Goal: Task Accomplishment & Management: Complete application form

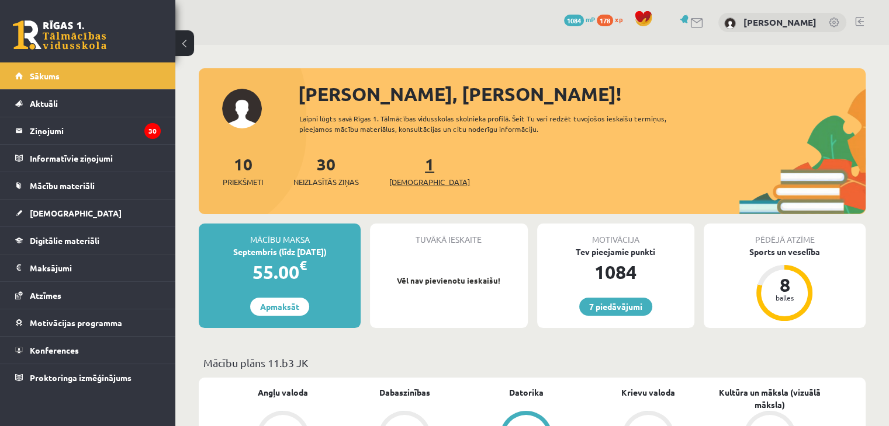
click at [414, 177] on span "[DEMOGRAPHIC_DATA]" at bounding box center [429, 182] width 81 height 12
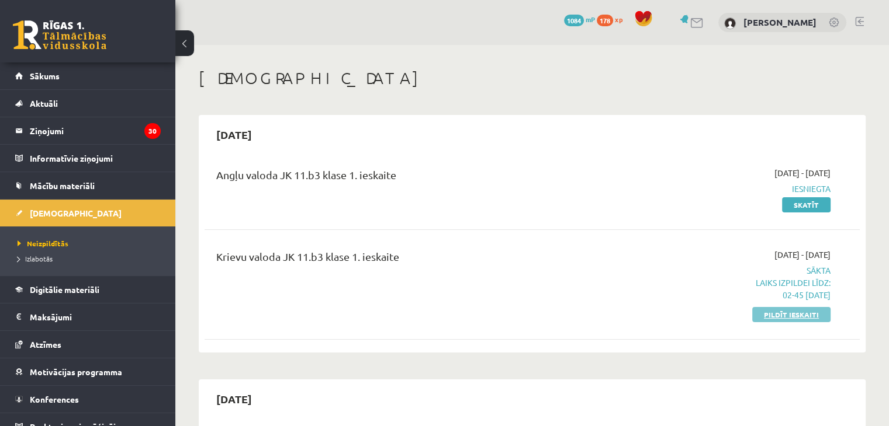
click at [783, 312] on link "Pildīt ieskaiti" at bounding box center [791, 314] width 78 height 15
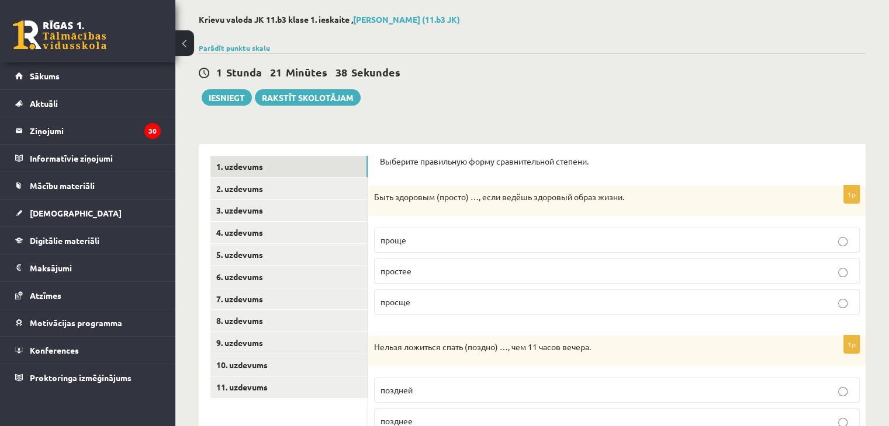
scroll to position [56, 0]
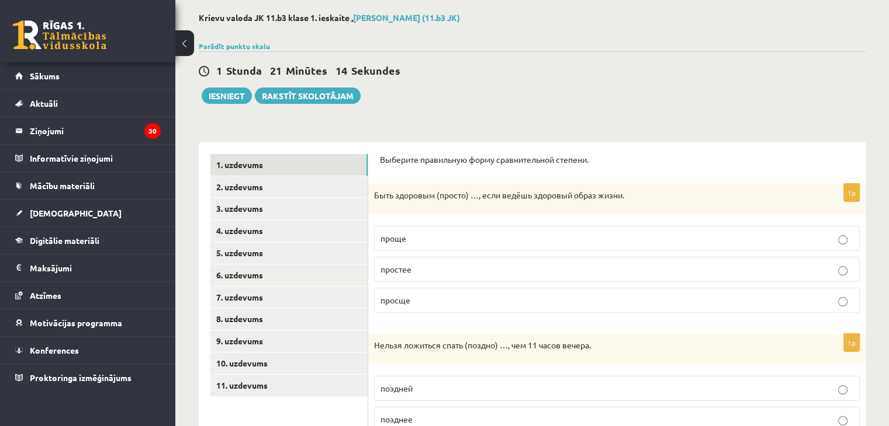
click at [382, 159] on p "Выберите правильную форму сравнительной степени." at bounding box center [617, 160] width 474 height 12
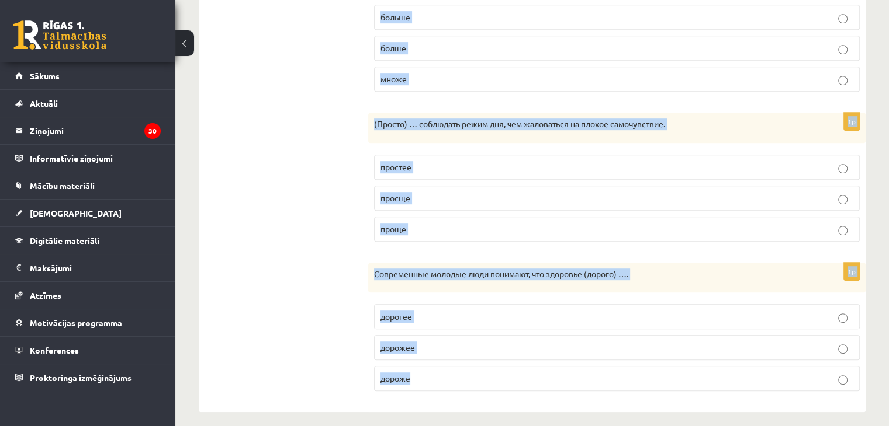
scroll to position [583, 0]
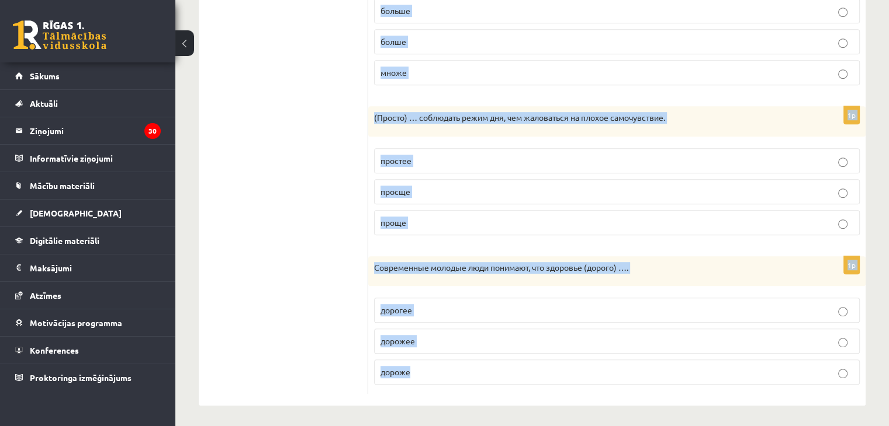
drag, startPoint x: 380, startPoint y: 159, endPoint x: 854, endPoint y: 449, distance: 555.9
copy form "Loremips dolorsitam conse adipiscingeli seddoei. 8t Inci utlabore (etdolo) …, m…"
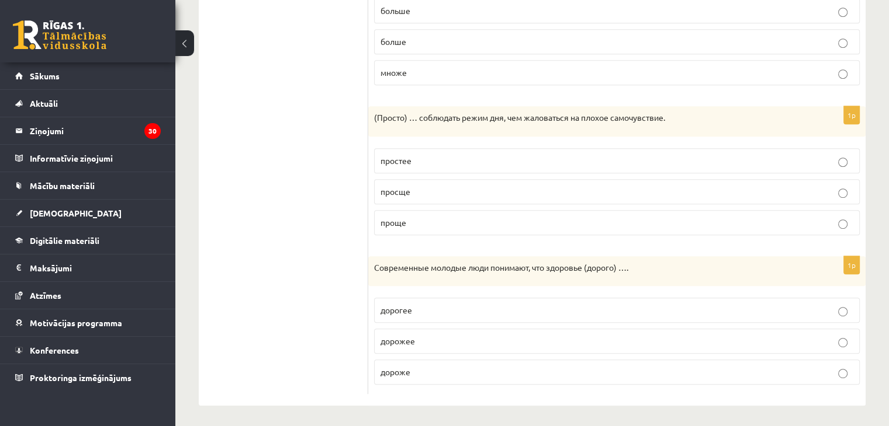
click at [301, 152] on ul "1. uzdevums 2. uzdevums 3. uzdevums 4. uzdevums 5. uzdevums 6. uzdevums 7. uzde…" at bounding box center [289, 11] width 158 height 768
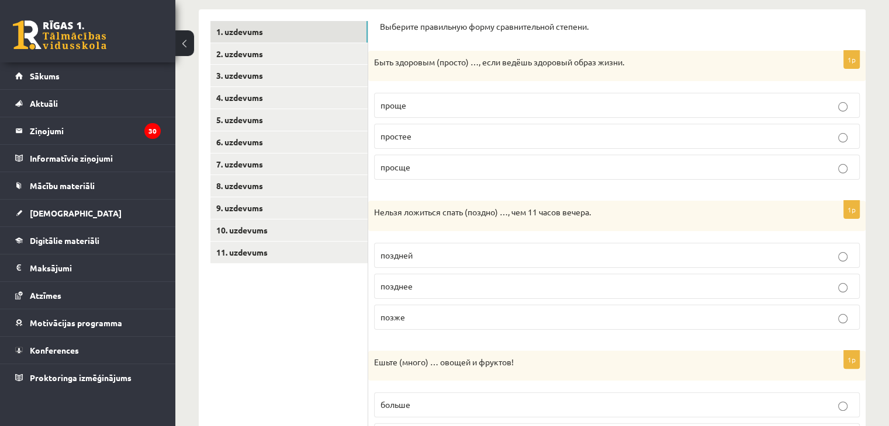
scroll to position [186, 0]
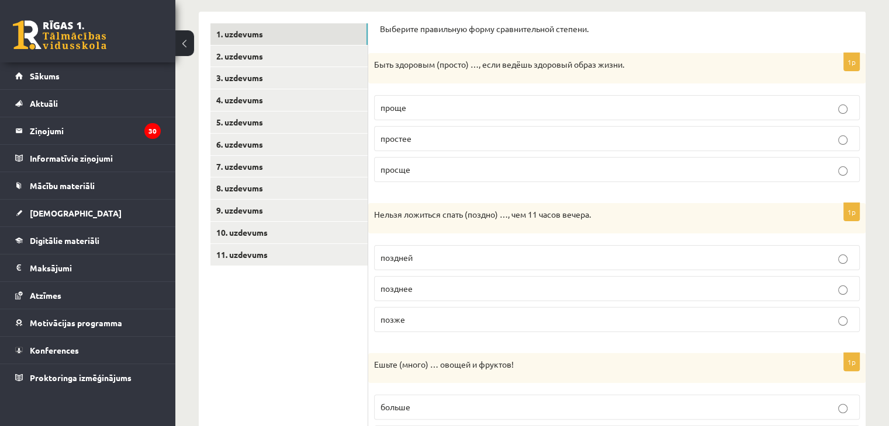
click at [444, 110] on p "проще" at bounding box center [616, 108] width 473 height 12
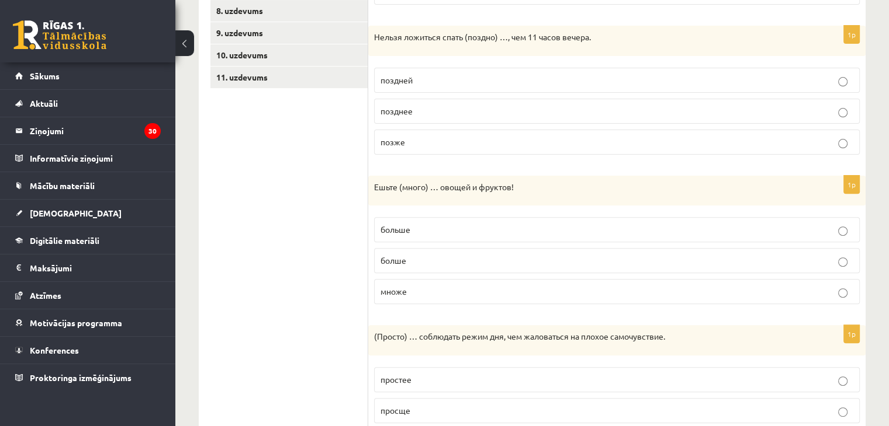
scroll to position [365, 0]
click at [427, 147] on label "позже" at bounding box center [617, 141] width 486 height 25
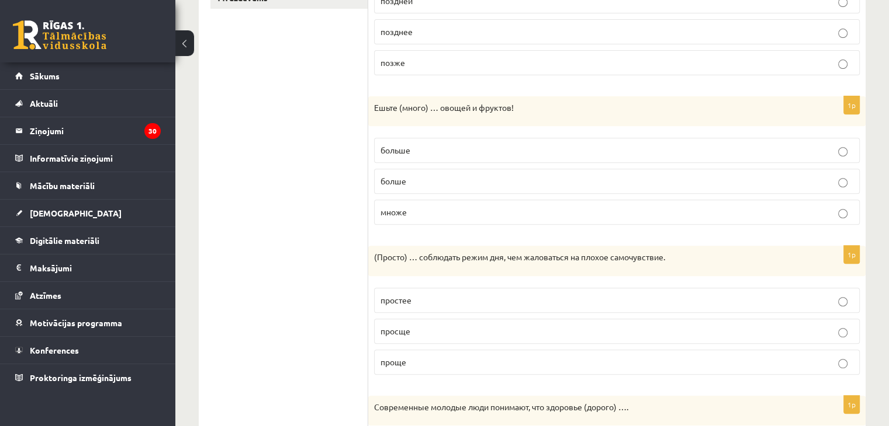
scroll to position [444, 0]
click at [453, 152] on p "больше" at bounding box center [616, 150] width 473 height 12
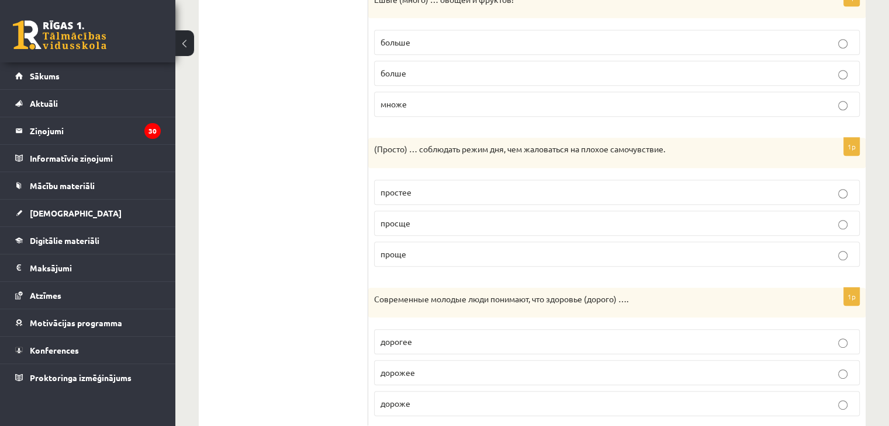
scroll to position [583, 0]
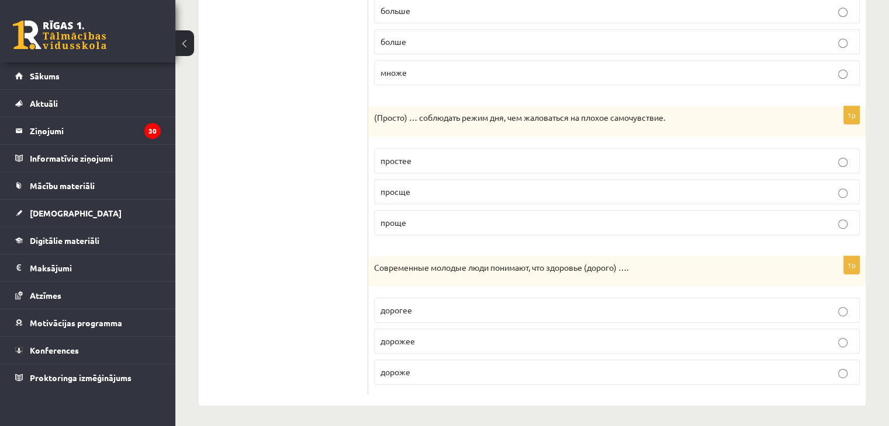
click at [397, 224] on p "проще" at bounding box center [616, 223] width 473 height 12
click at [418, 371] on p "дороже" at bounding box center [616, 372] width 473 height 12
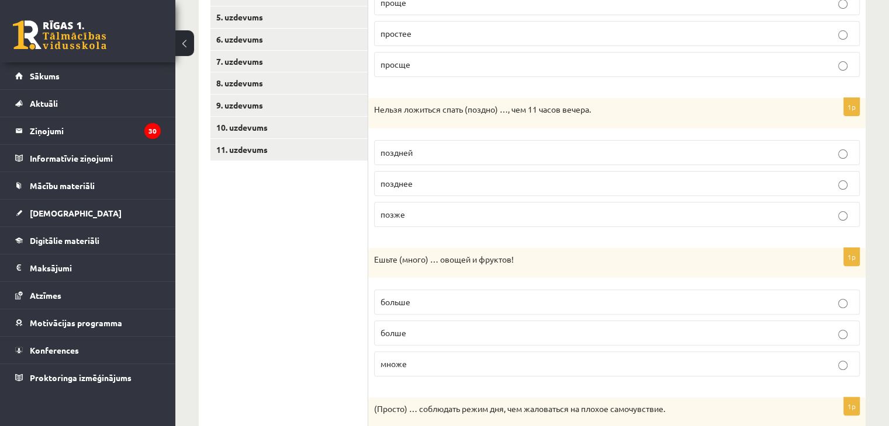
scroll to position [0, 0]
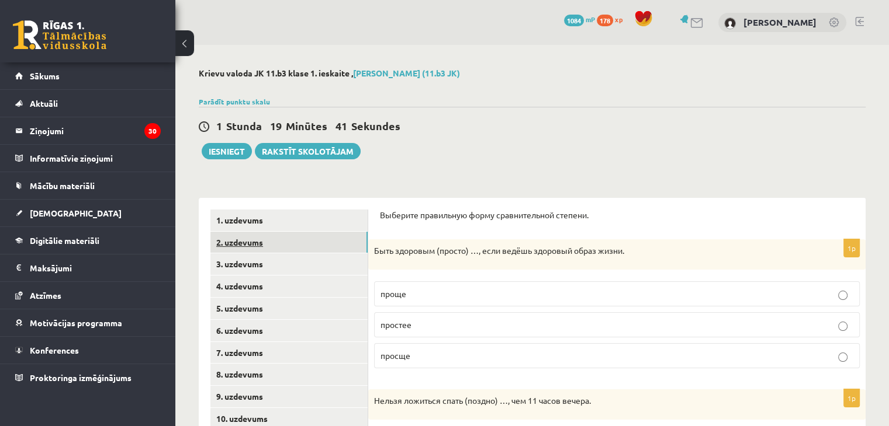
click at [304, 247] on link "2. uzdevums" at bounding box center [288, 243] width 157 height 22
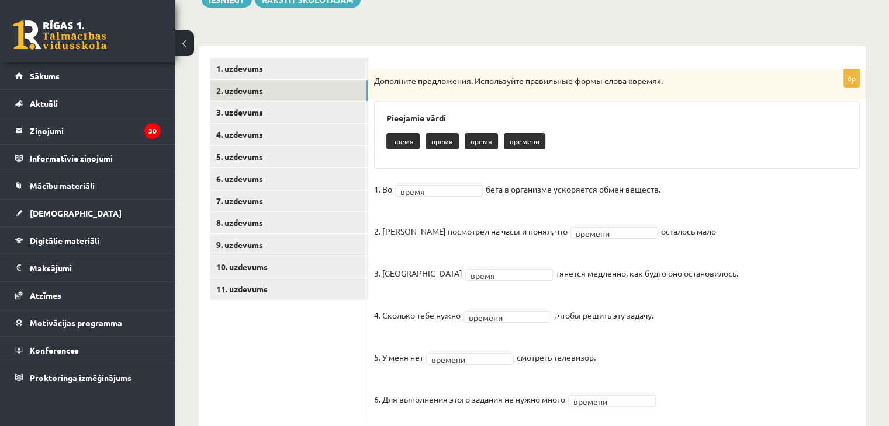
scroll to position [182, 0]
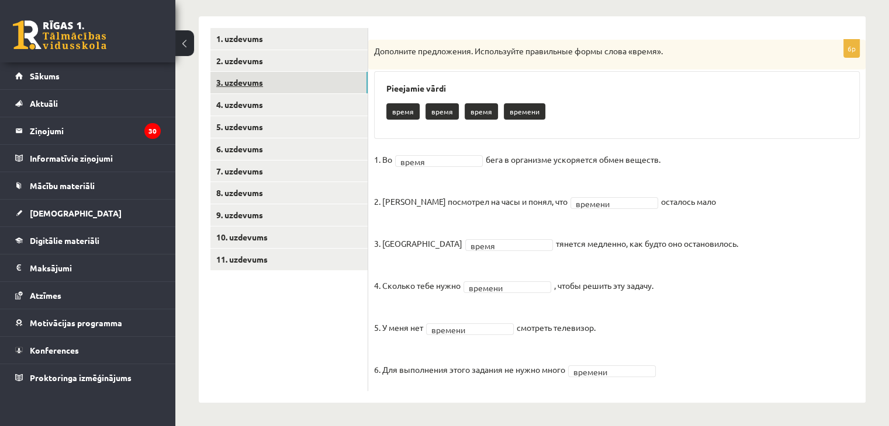
click at [320, 84] on link "3. uzdevums" at bounding box center [288, 83] width 157 height 22
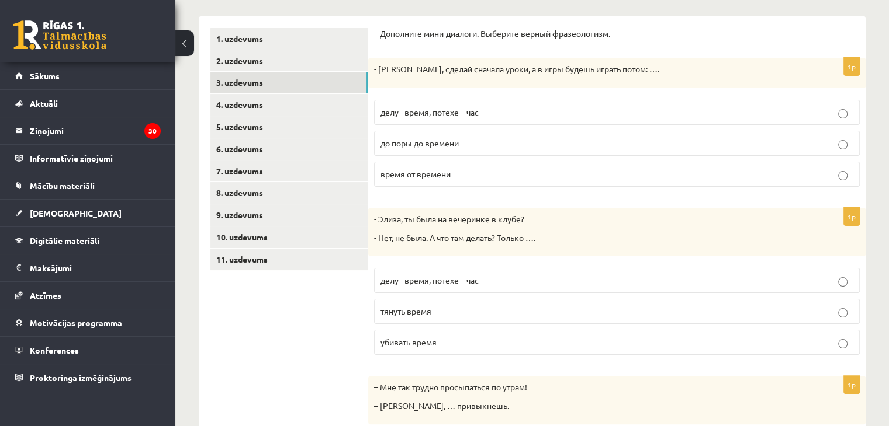
click at [500, 113] on p "делу - время, потехе – час" at bounding box center [616, 112] width 473 height 12
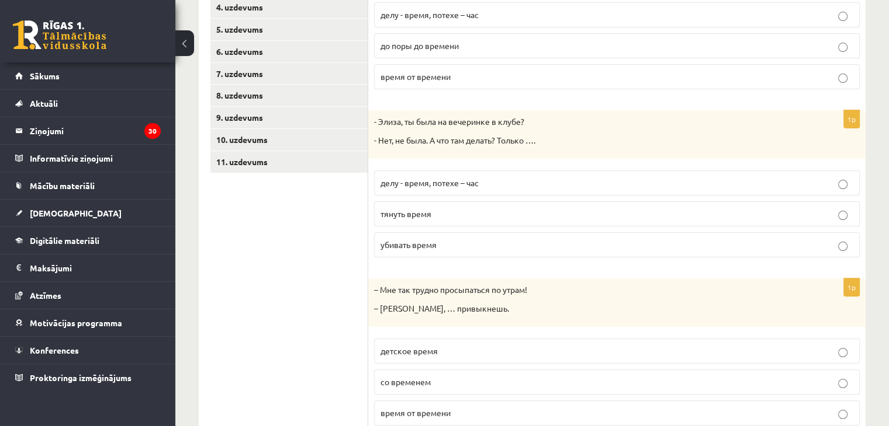
scroll to position [280, 0]
click at [429, 240] on span "убивать время" at bounding box center [408, 243] width 56 height 11
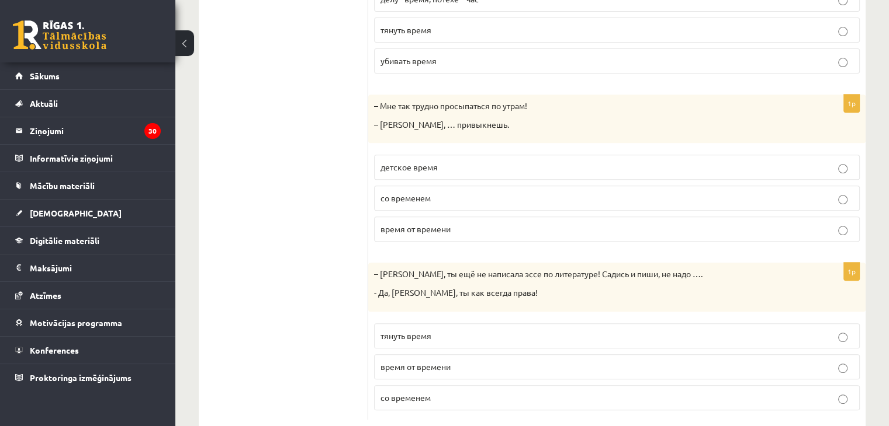
scroll to position [464, 0]
click at [471, 185] on label "со временем" at bounding box center [617, 197] width 486 height 25
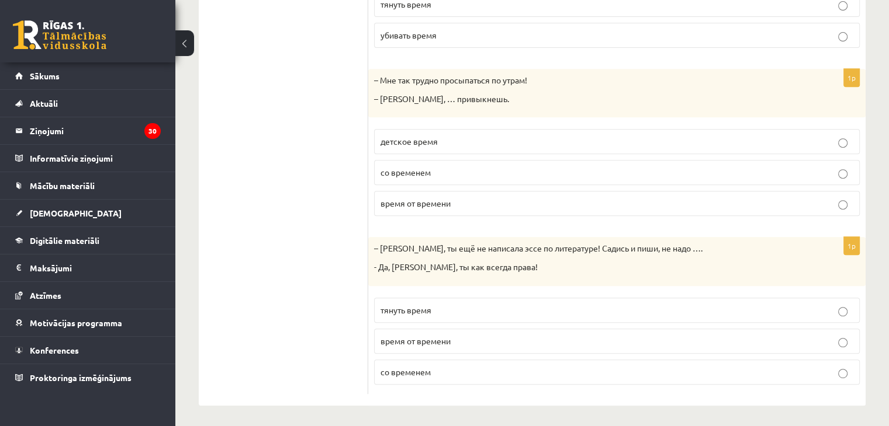
click at [434, 299] on label "тянуть время" at bounding box center [617, 310] width 486 height 25
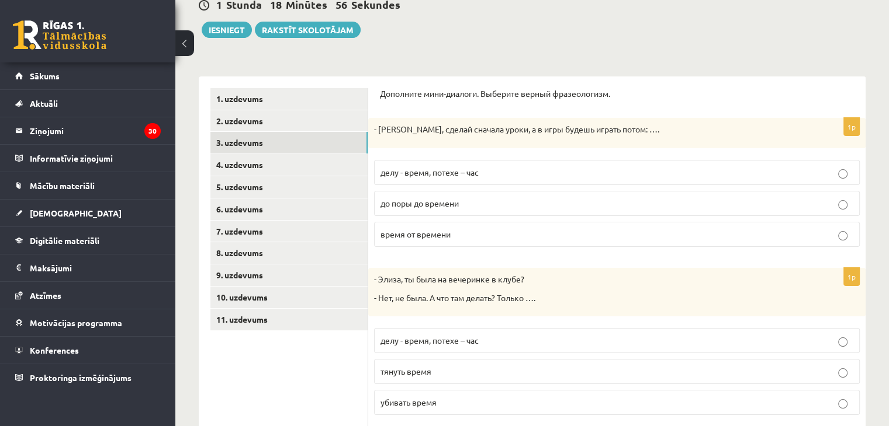
scroll to position [88, 0]
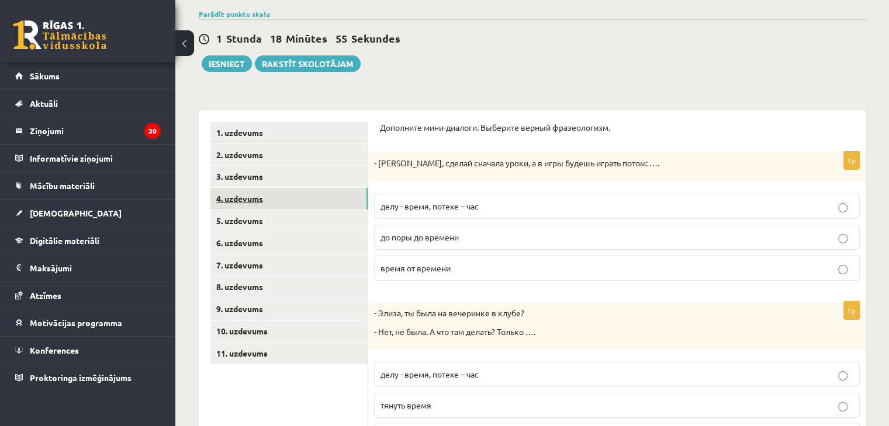
click at [298, 200] on link "4. uzdevums" at bounding box center [288, 199] width 157 height 22
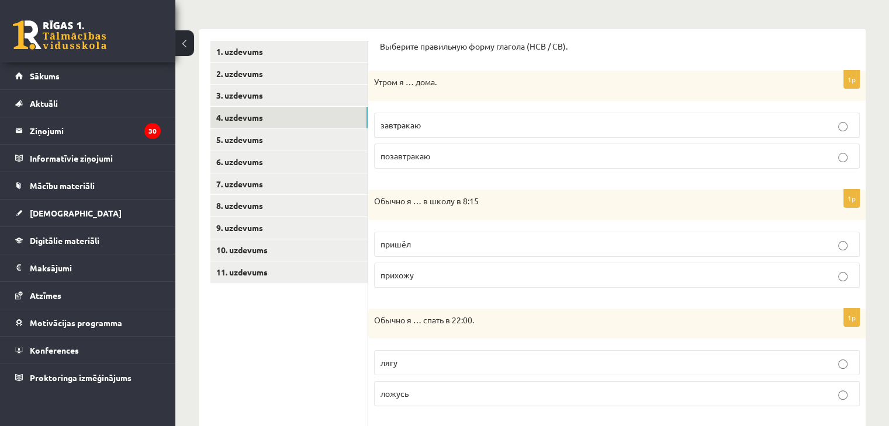
scroll to position [169, 0]
click at [262, 140] on link "5. uzdevums" at bounding box center [288, 140] width 157 height 22
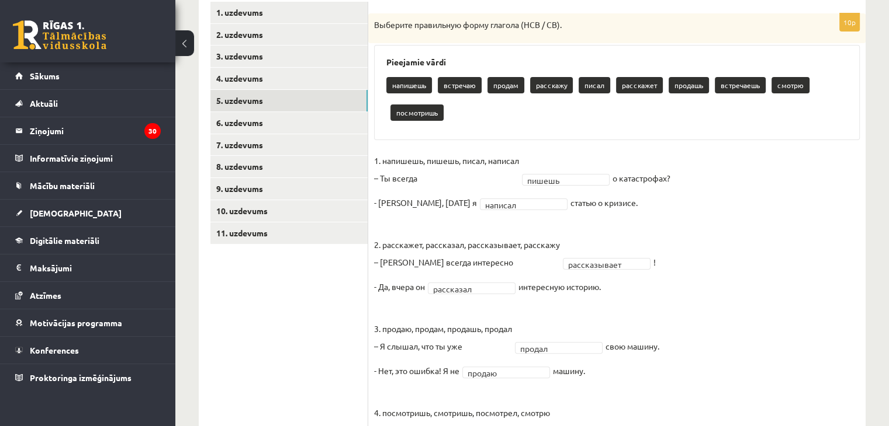
scroll to position [197, 0]
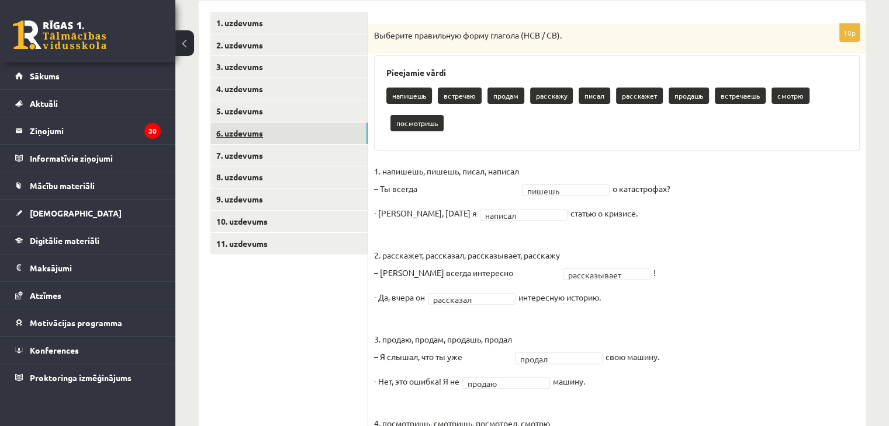
click at [282, 131] on link "6. uzdevums" at bounding box center [288, 134] width 157 height 22
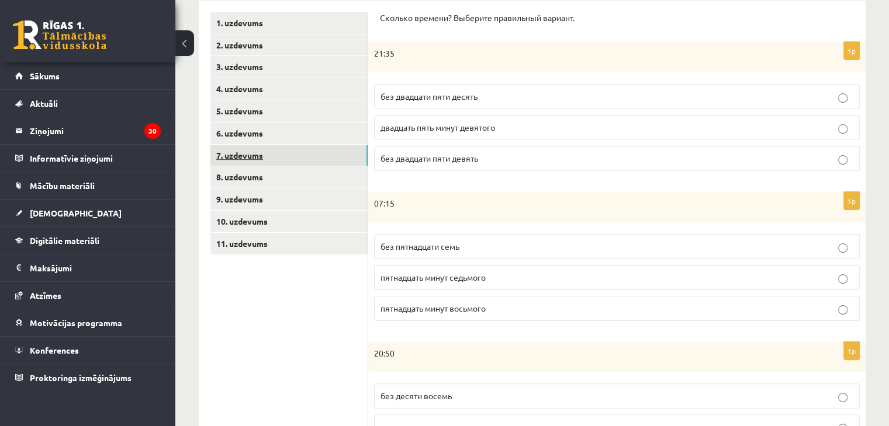
click at [308, 148] on link "7. uzdevums" at bounding box center [288, 156] width 157 height 22
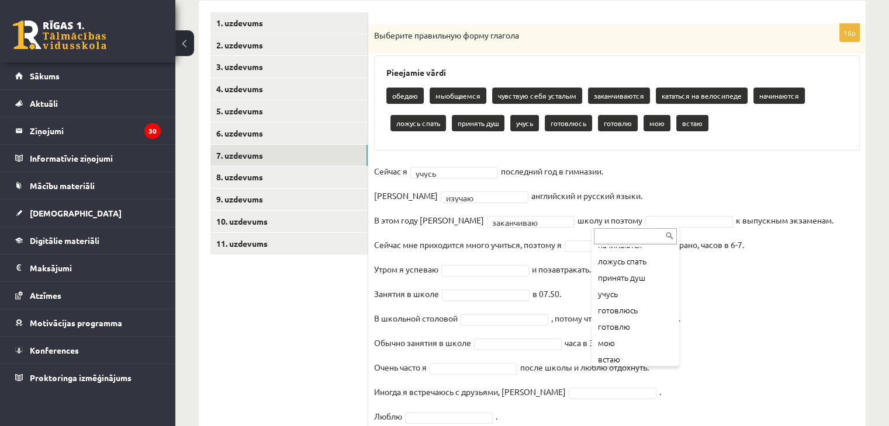
scroll to position [133, 0]
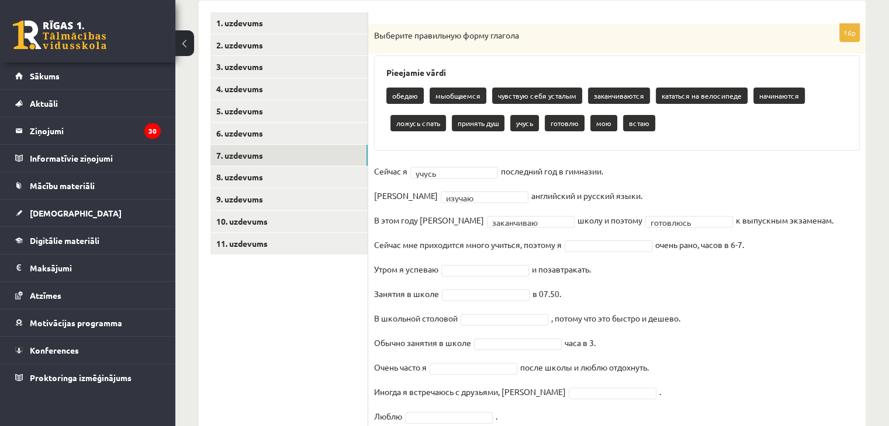
click at [585, 251] on div at bounding box center [608, 247] width 88 height 12
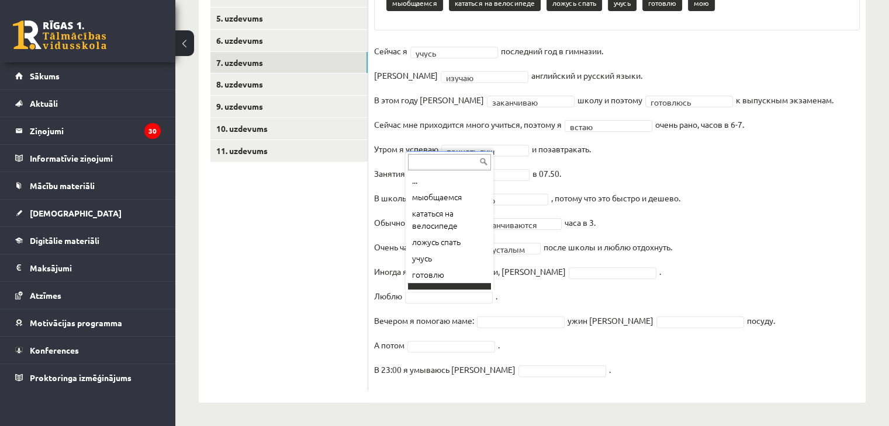
scroll to position [9, 0]
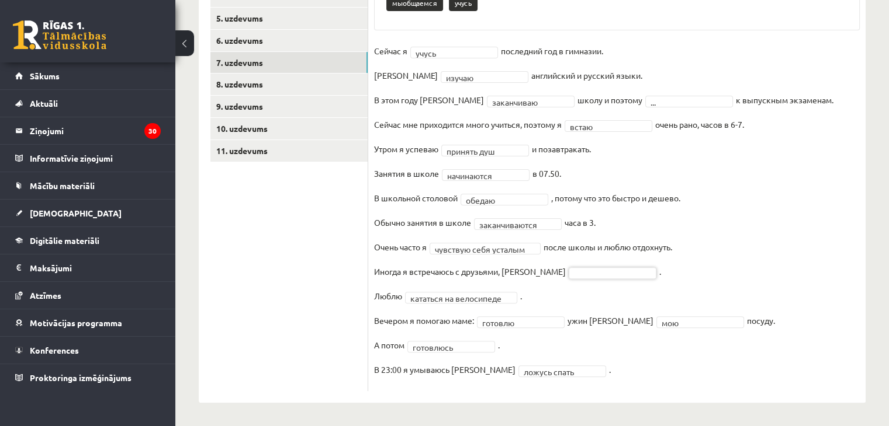
drag, startPoint x: 542, startPoint y: 272, endPoint x: 575, endPoint y: 270, distance: 32.8
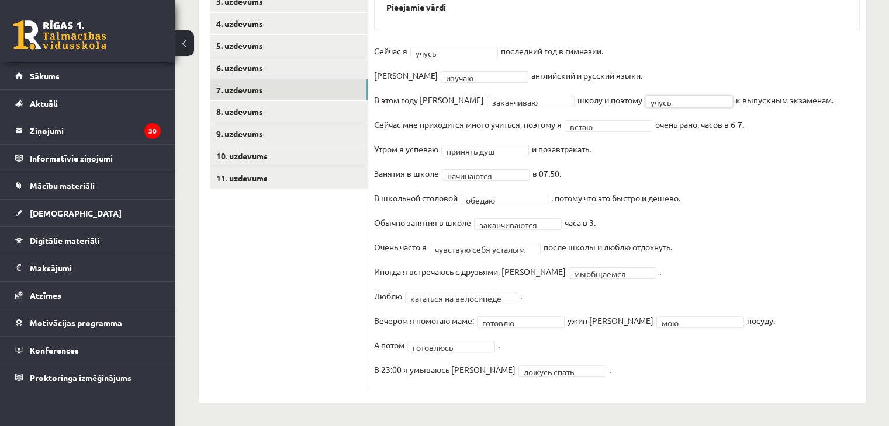
scroll to position [263, 0]
click at [300, 113] on link "8. uzdevums" at bounding box center [288, 112] width 157 height 22
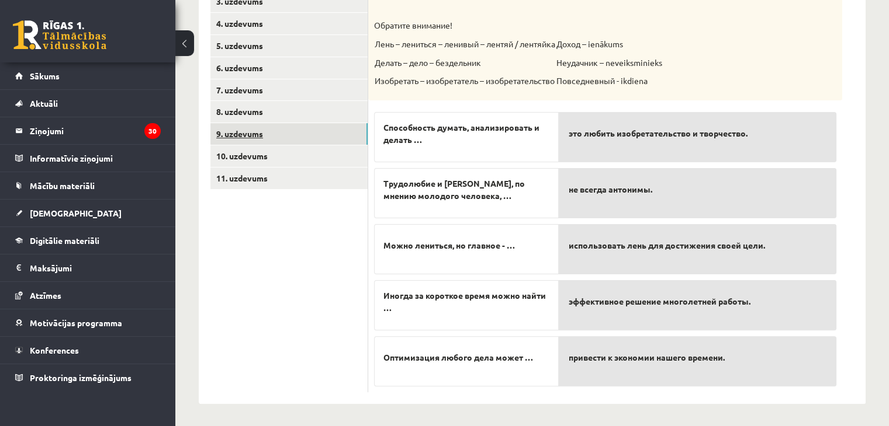
click at [301, 137] on link "9. uzdevums" at bounding box center [288, 134] width 157 height 22
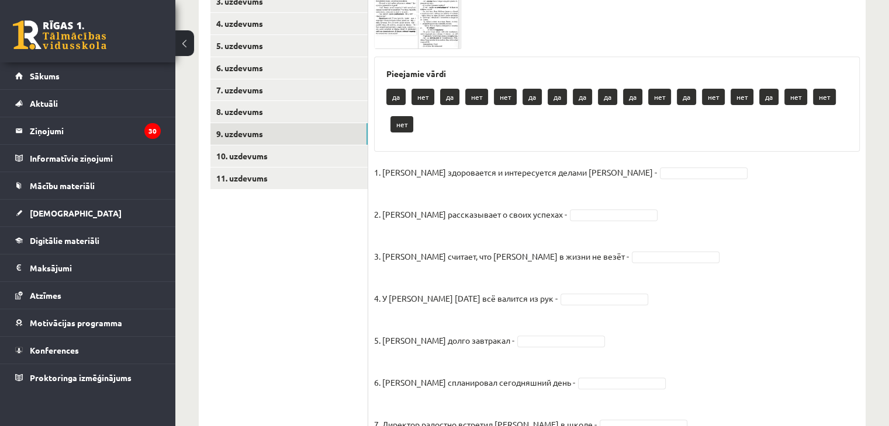
click at [604, 181] on fieldset "1. Эмилс здоровается и интересуется делами Яниса - 2. Янис рассказывает о своих…" at bounding box center [617, 395] width 486 height 463
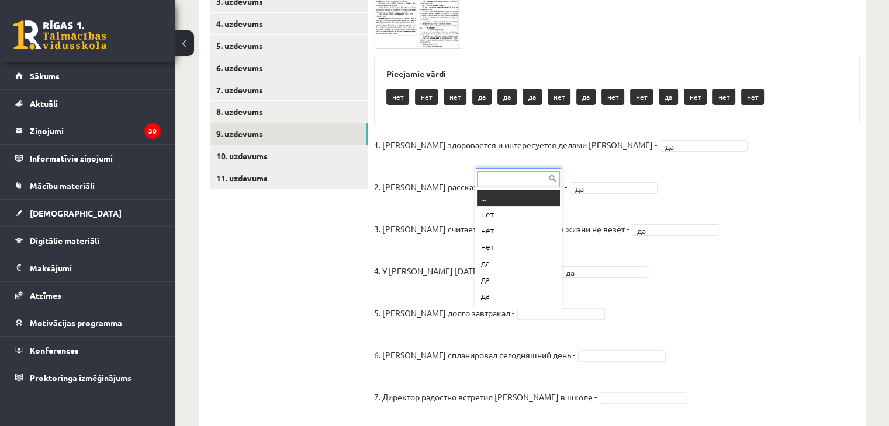
scroll to position [14, 0]
drag, startPoint x: 511, startPoint y: 240, endPoint x: 512, endPoint y: 214, distance: 25.1
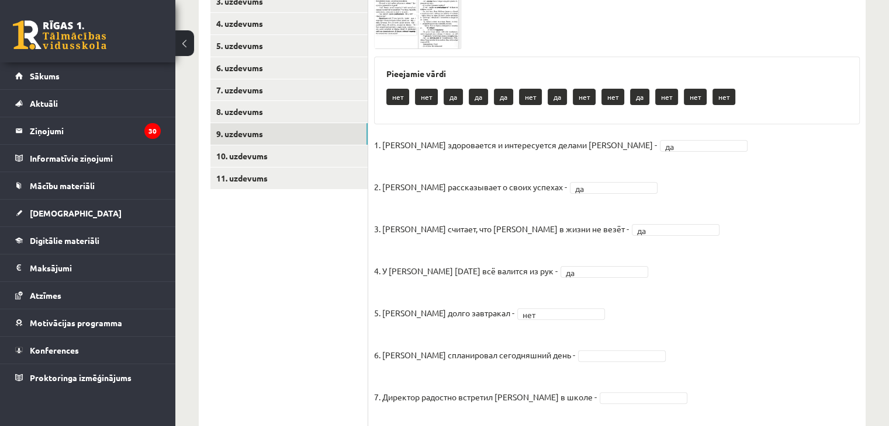
click at [512, 214] on p "3. Янис считает, что Эмилсу в жизни не везёт -" at bounding box center [501, 220] width 255 height 35
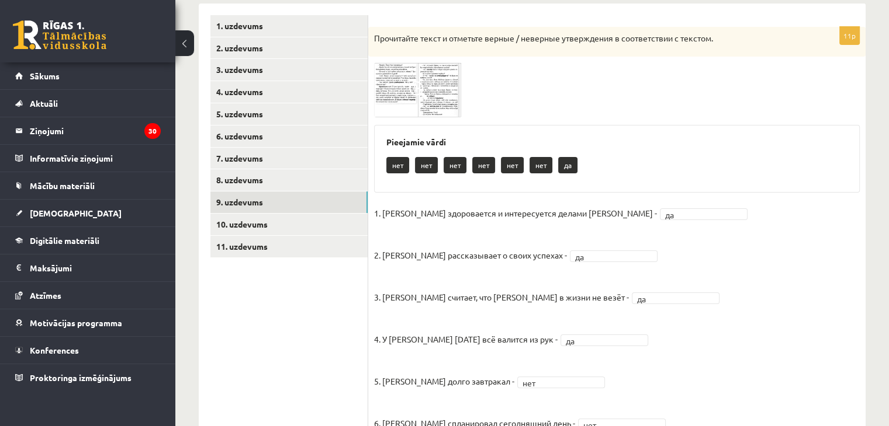
scroll to position [193, 0]
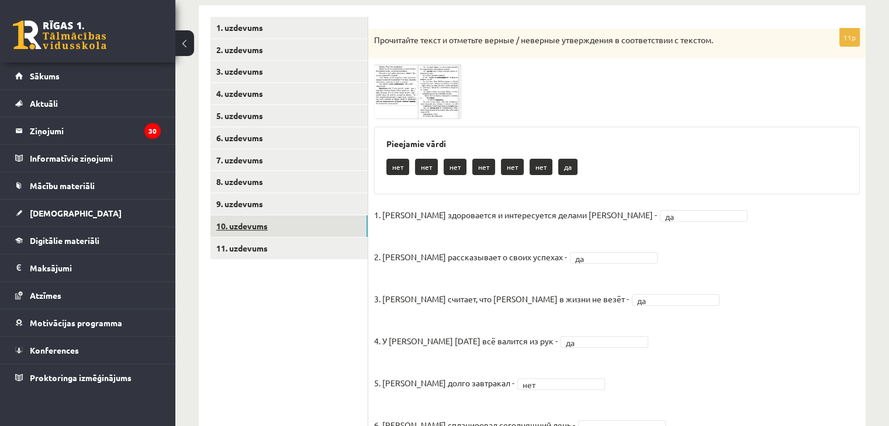
click at [280, 224] on link "10. uzdevums" at bounding box center [288, 227] width 157 height 22
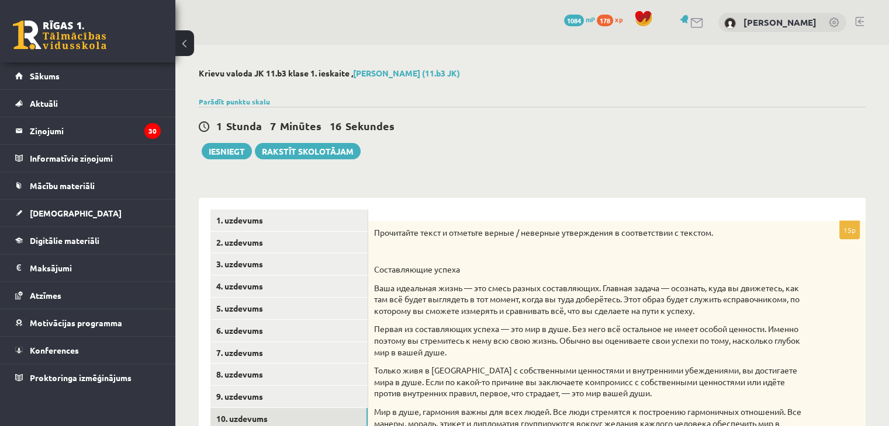
scroll to position [126, 0]
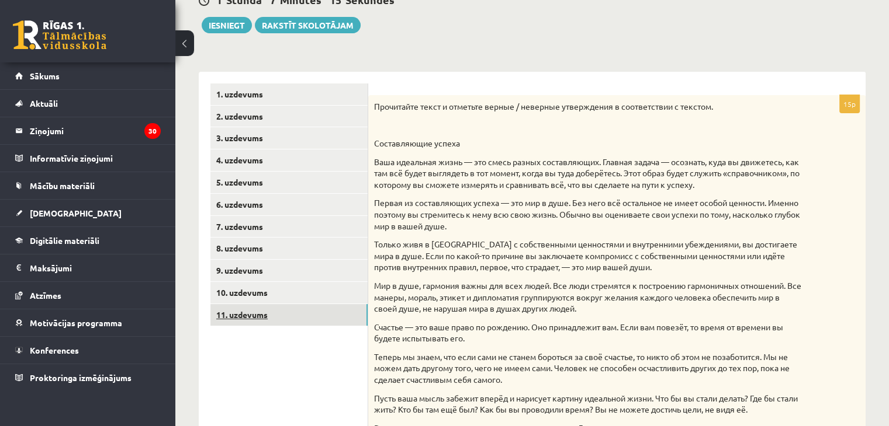
click at [286, 314] on link "11. uzdevums" at bounding box center [288, 315] width 157 height 22
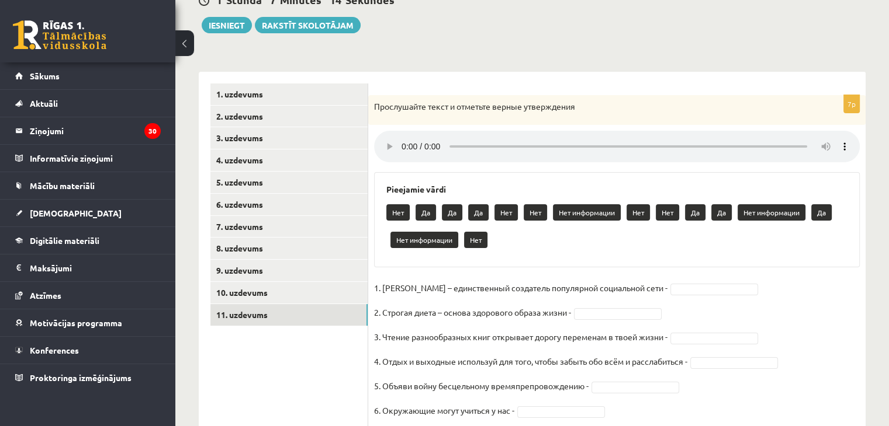
scroll to position [192, 0]
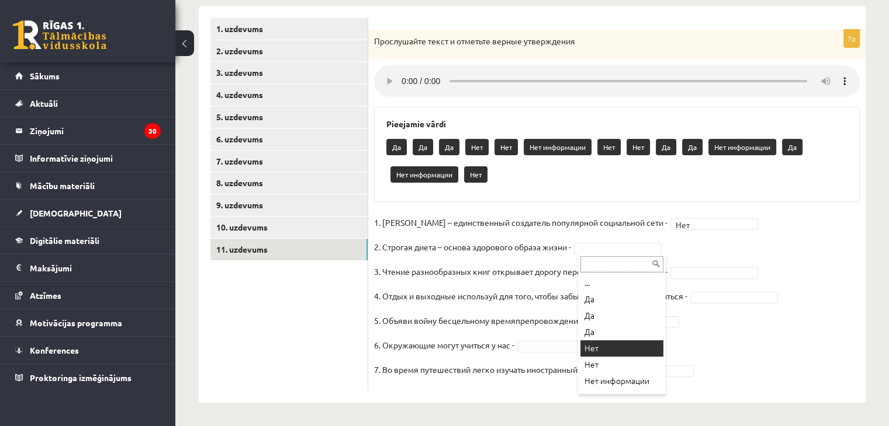
drag, startPoint x: 605, startPoint y: 352, endPoint x: 626, endPoint y: 345, distance: 21.4
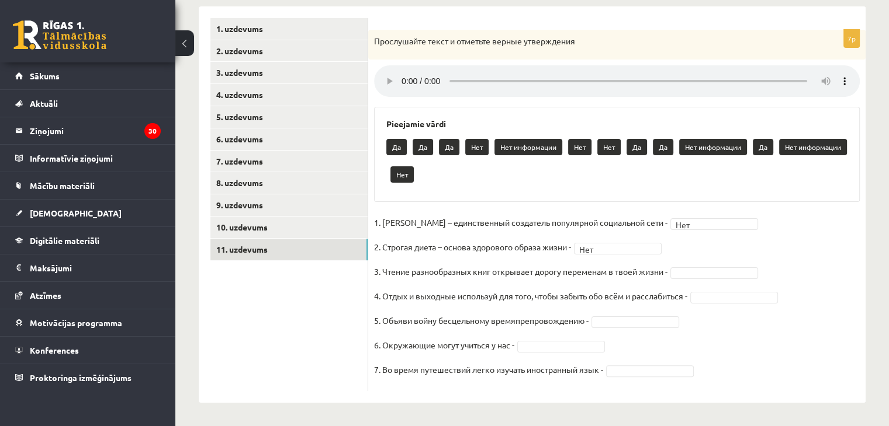
click at [626, 345] on fieldset "1. Павел Дуров – единственный создатель популярной социальной сети - Нет *** 2.…" at bounding box center [617, 300] width 486 height 172
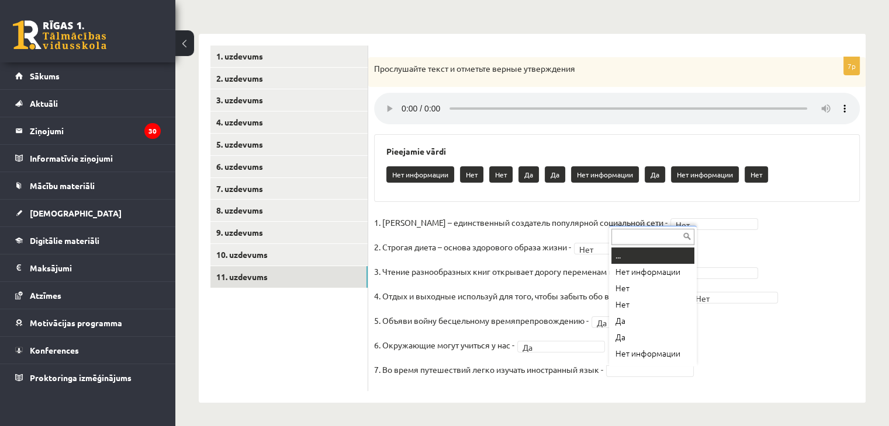
scroll to position [14, 0]
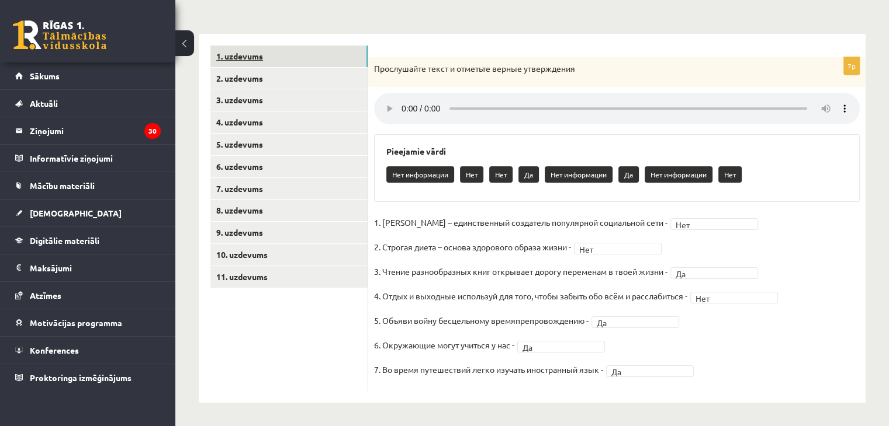
click at [294, 61] on link "1. uzdevums" at bounding box center [288, 57] width 157 height 22
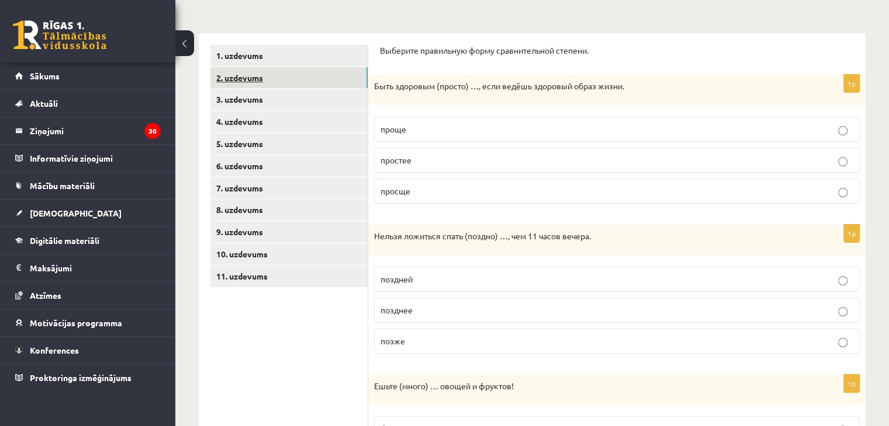
click at [301, 75] on link "2. uzdevums" at bounding box center [288, 78] width 157 height 22
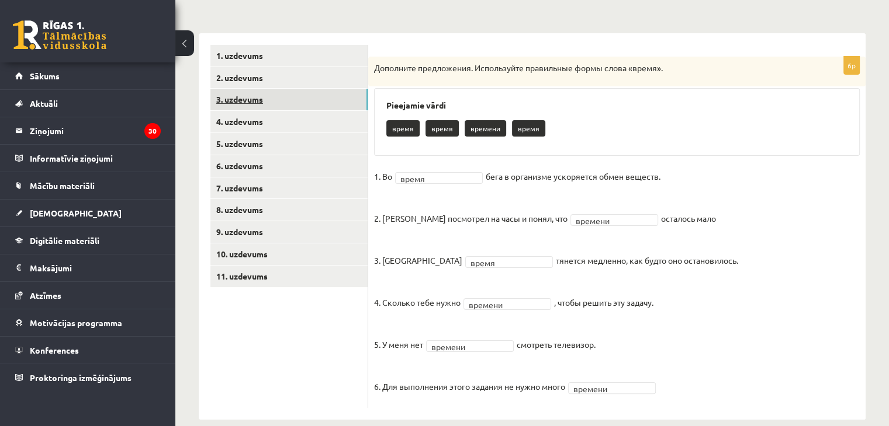
click at [317, 95] on link "3. uzdevums" at bounding box center [288, 100] width 157 height 22
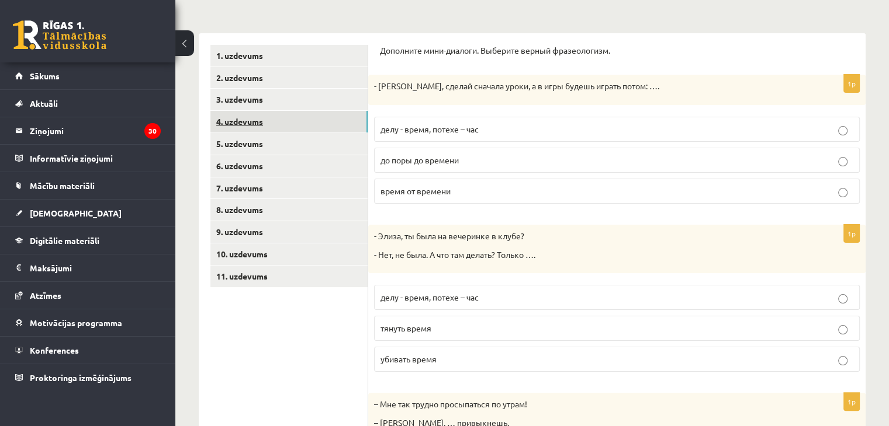
click at [329, 119] on link "4. uzdevums" at bounding box center [288, 122] width 157 height 22
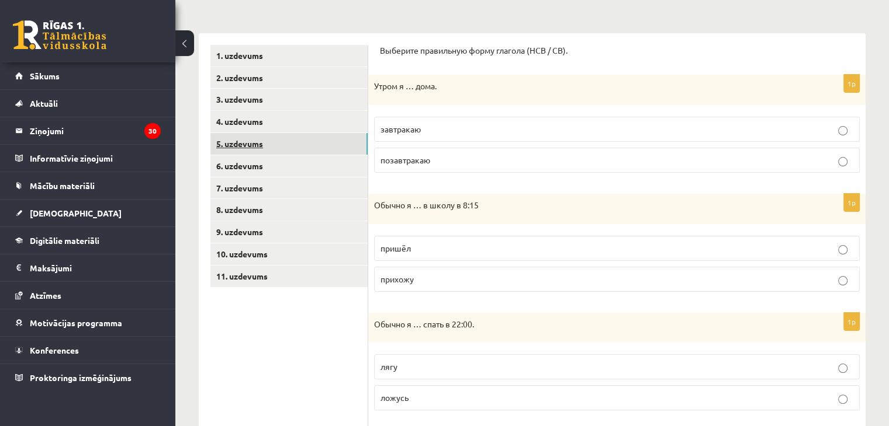
click at [294, 143] on link "5. uzdevums" at bounding box center [288, 144] width 157 height 22
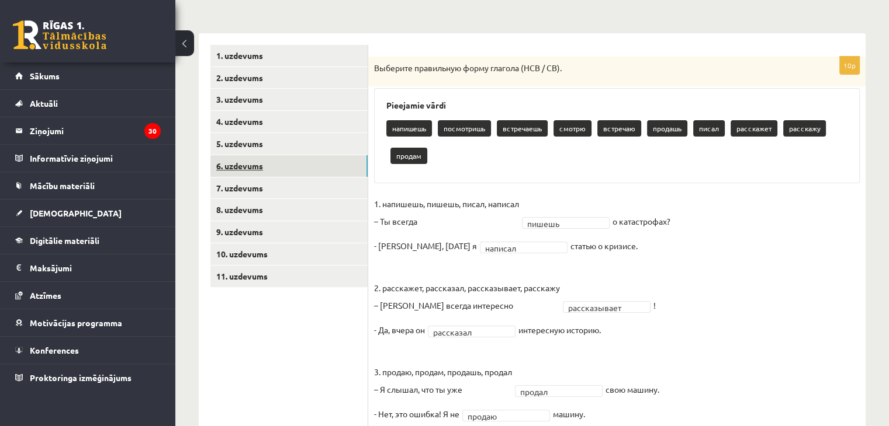
click at [272, 167] on link "6. uzdevums" at bounding box center [288, 166] width 157 height 22
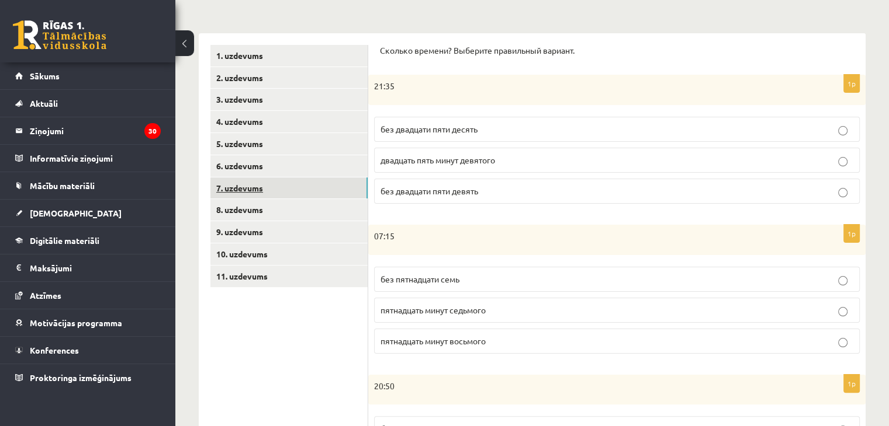
click at [263, 186] on link "7. uzdevums" at bounding box center [288, 189] width 157 height 22
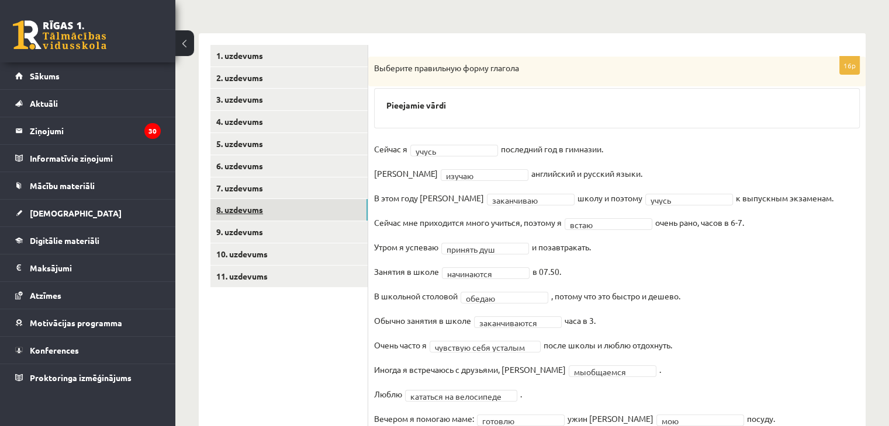
click at [250, 213] on link "8. uzdevums" at bounding box center [288, 210] width 157 height 22
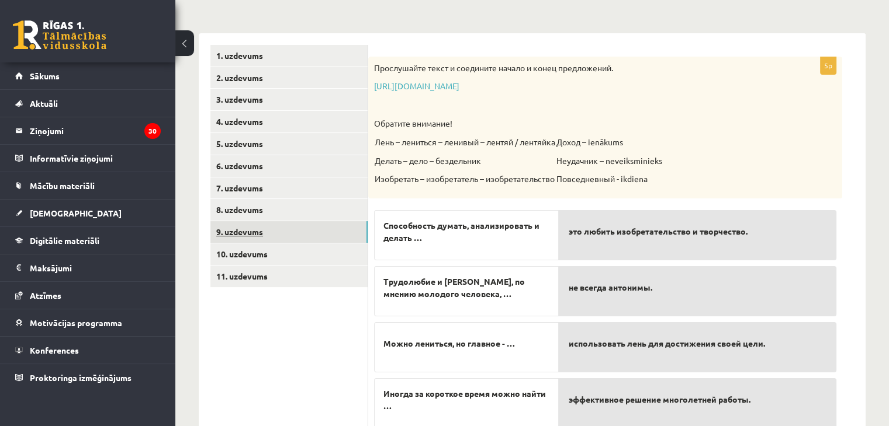
click at [248, 230] on link "9. uzdevums" at bounding box center [288, 232] width 157 height 22
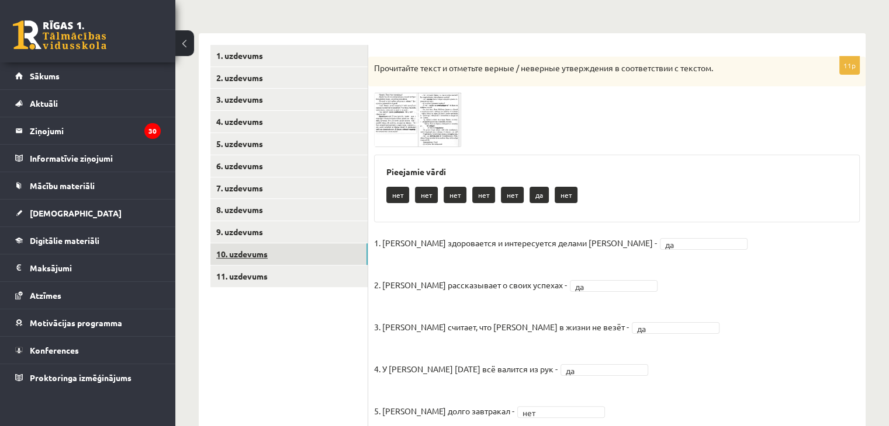
click at [243, 248] on link "10. uzdevums" at bounding box center [288, 255] width 157 height 22
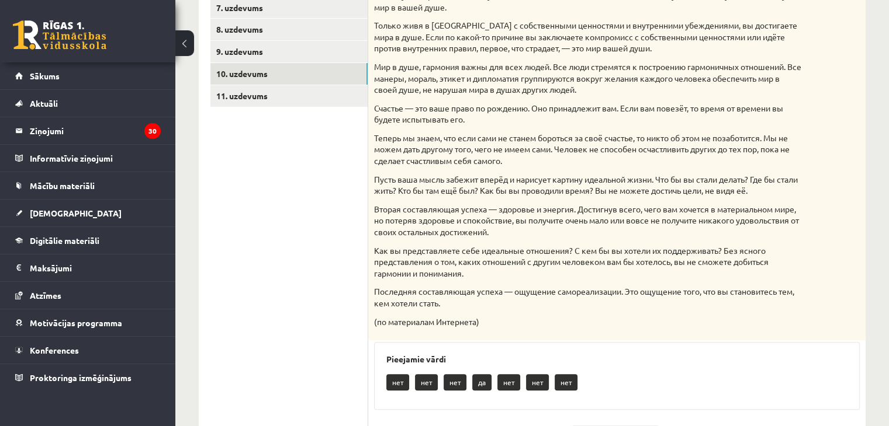
scroll to position [345, 0]
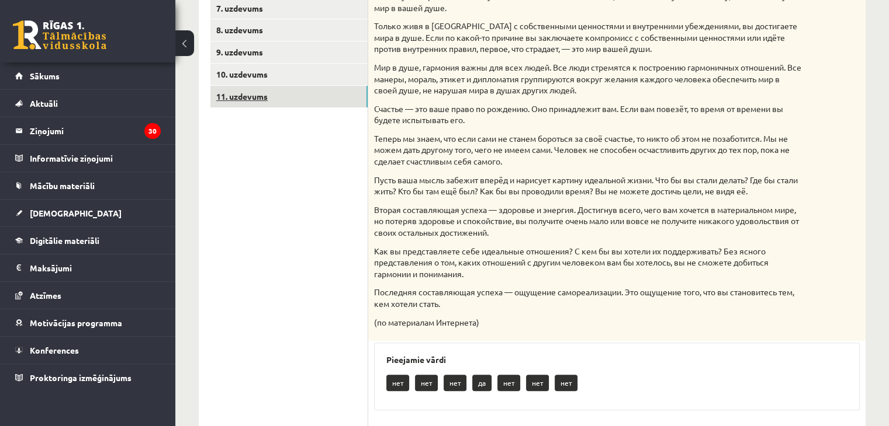
click at [315, 98] on link "11. uzdevums" at bounding box center [288, 97] width 157 height 22
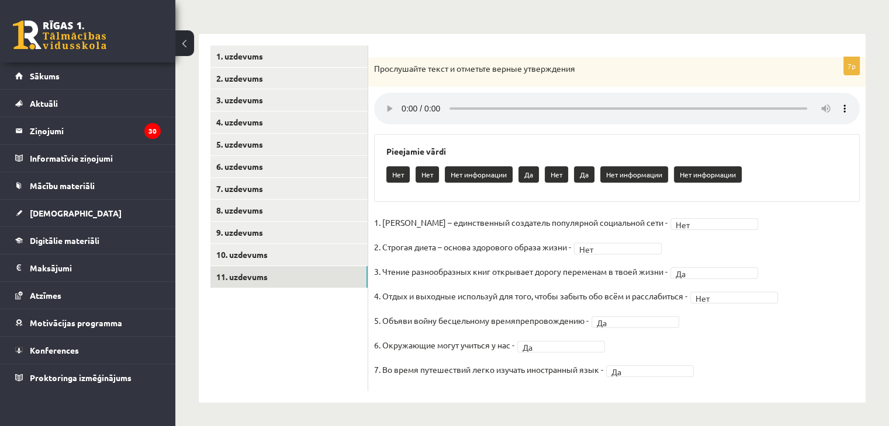
scroll to position [0, 0]
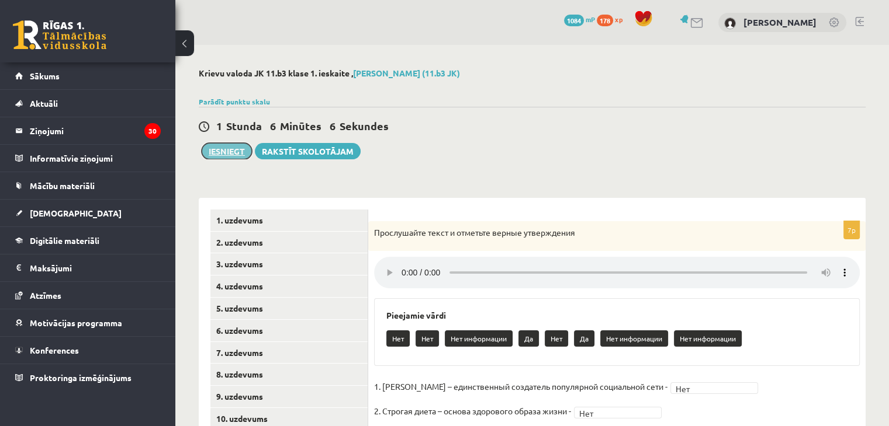
click at [228, 148] on button "Iesniegt" at bounding box center [227, 151] width 50 height 16
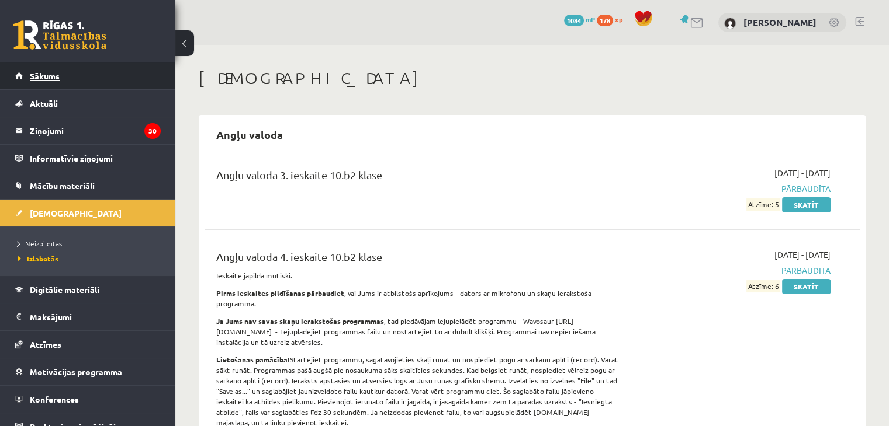
click at [75, 73] on link "Sākums" at bounding box center [87, 76] width 145 height 27
